Goal: Transaction & Acquisition: Subscribe to service/newsletter

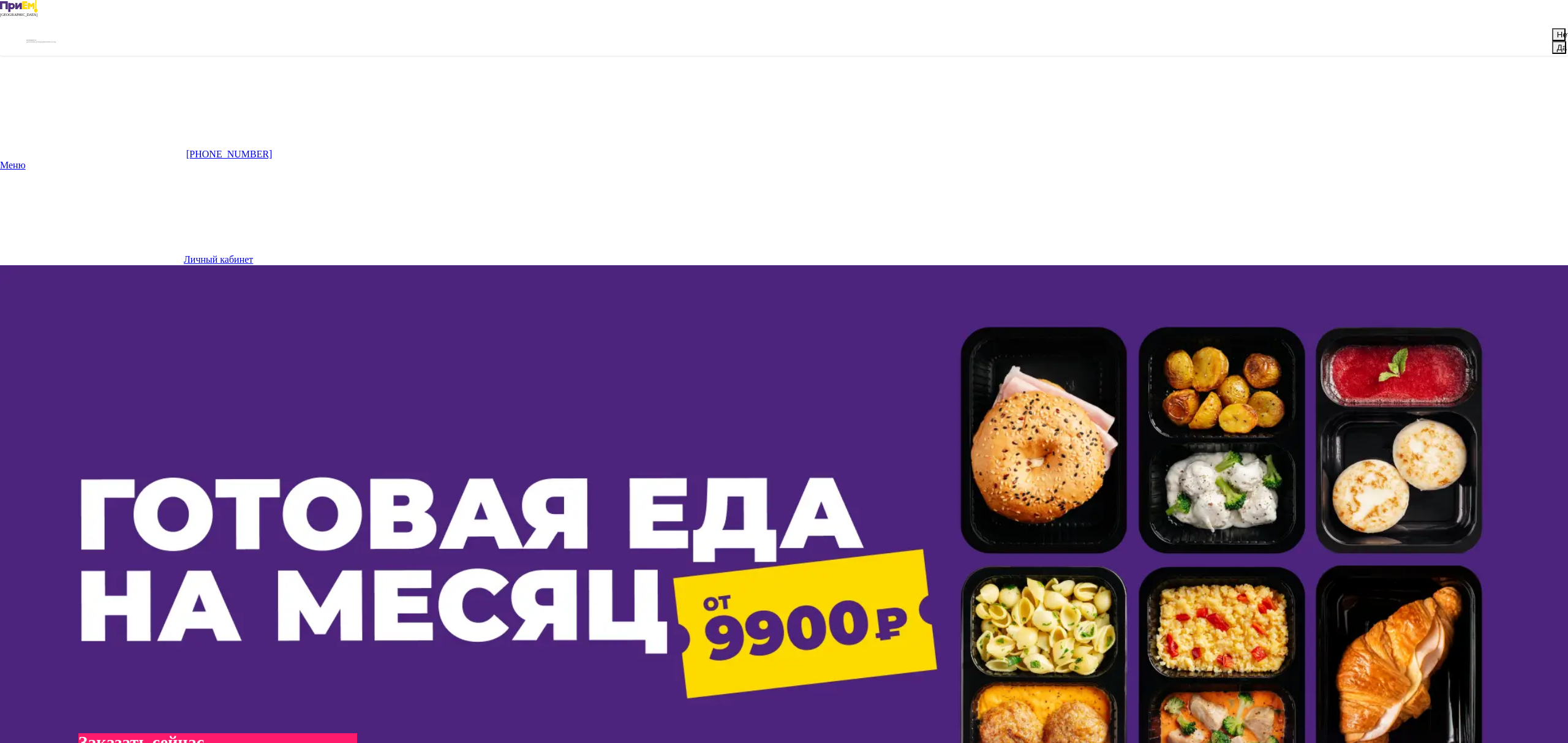
click at [1552, 54] on button "Да" at bounding box center [1559, 48] width 14 height 13
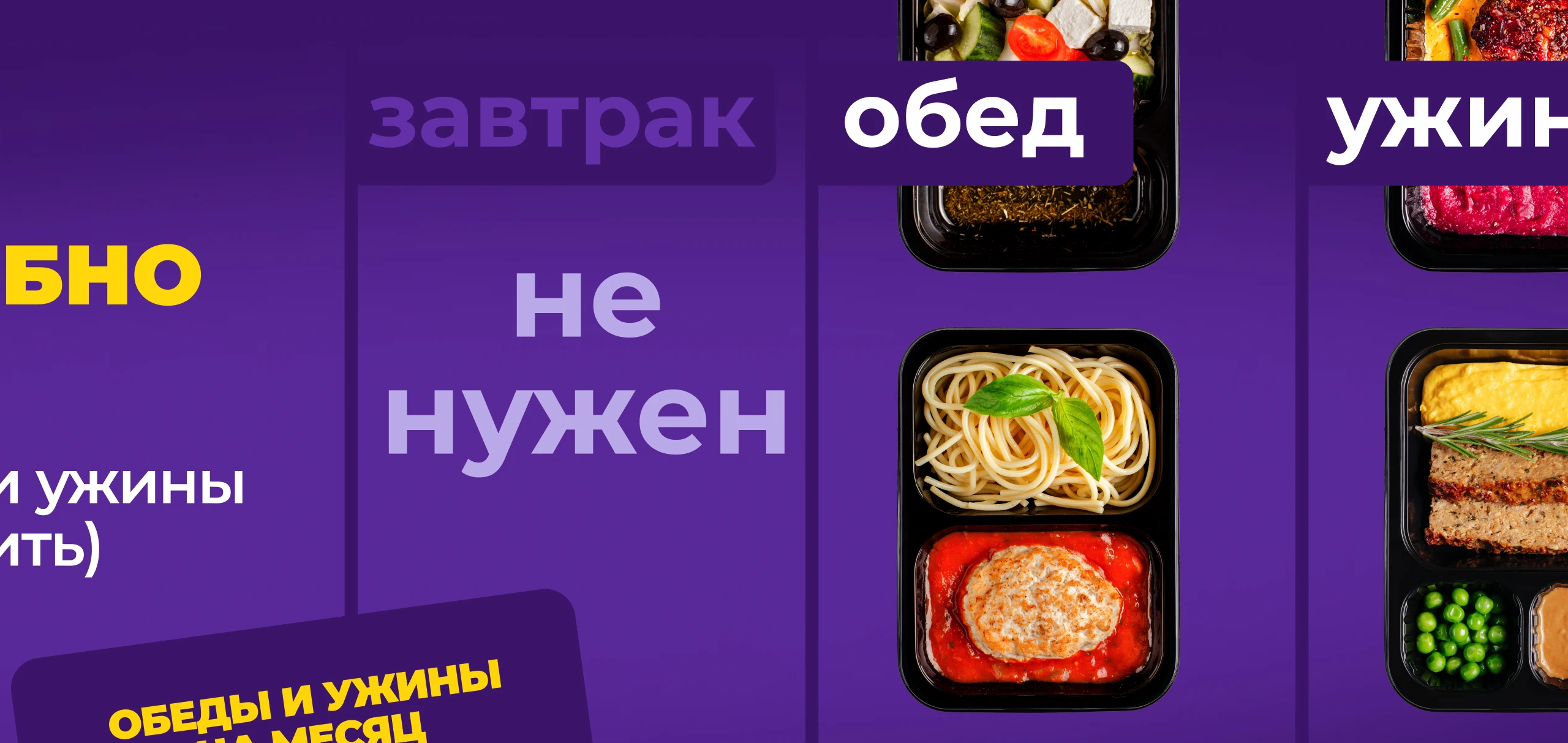
scroll to position [1039, 0]
